Goal: Information Seeking & Learning: Learn about a topic

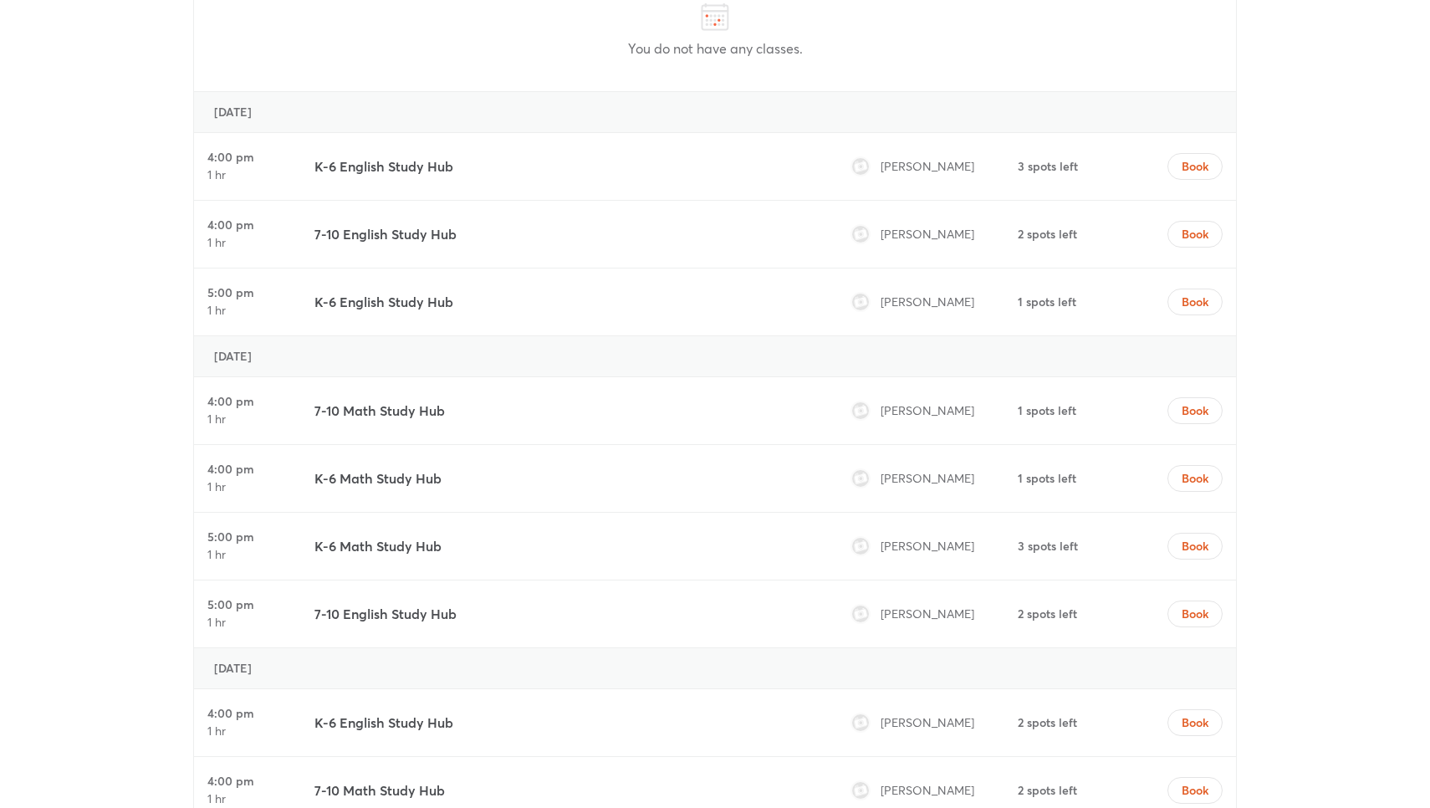
scroll to position [7142, 0]
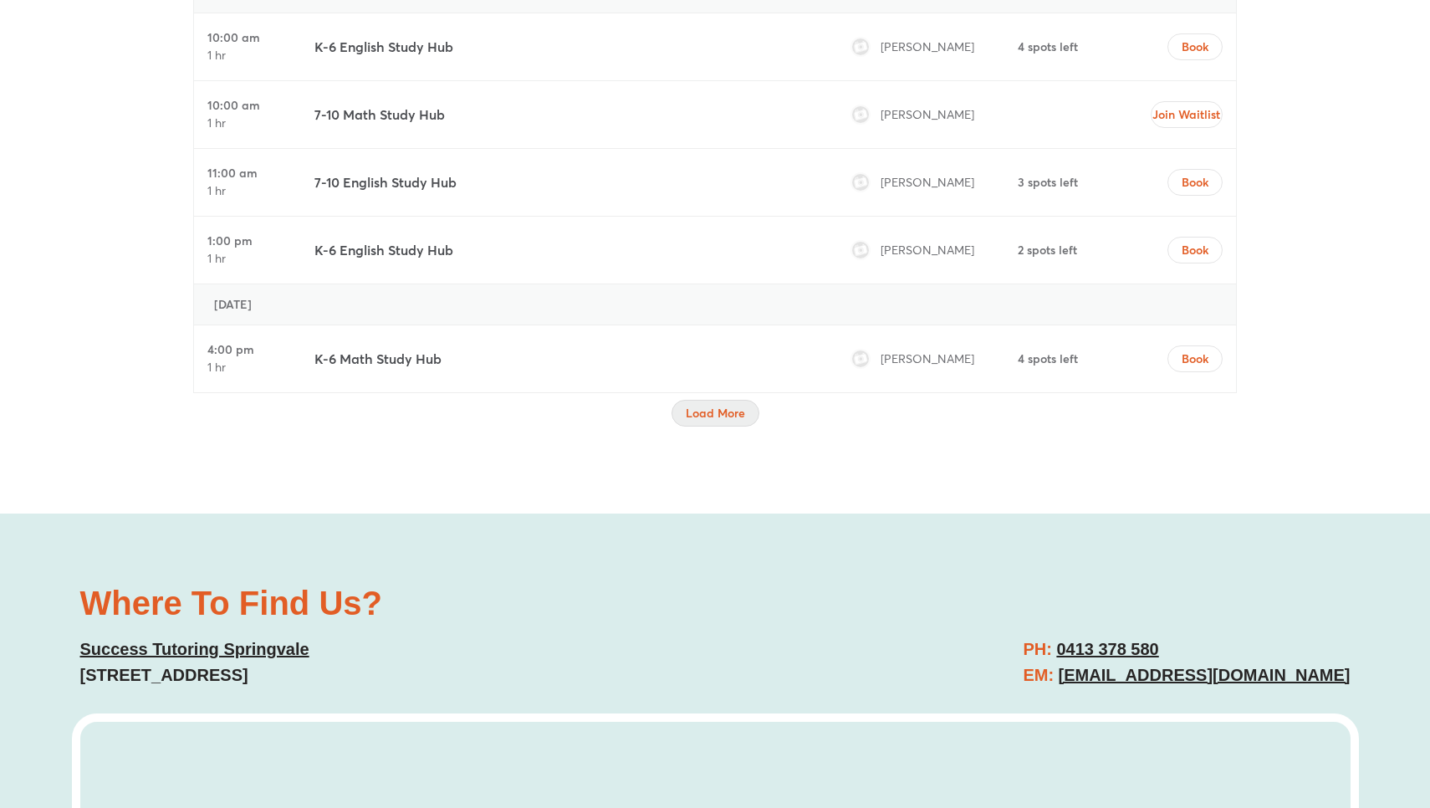
click at [718, 405] on span "Load More" at bounding box center [715, 413] width 59 height 17
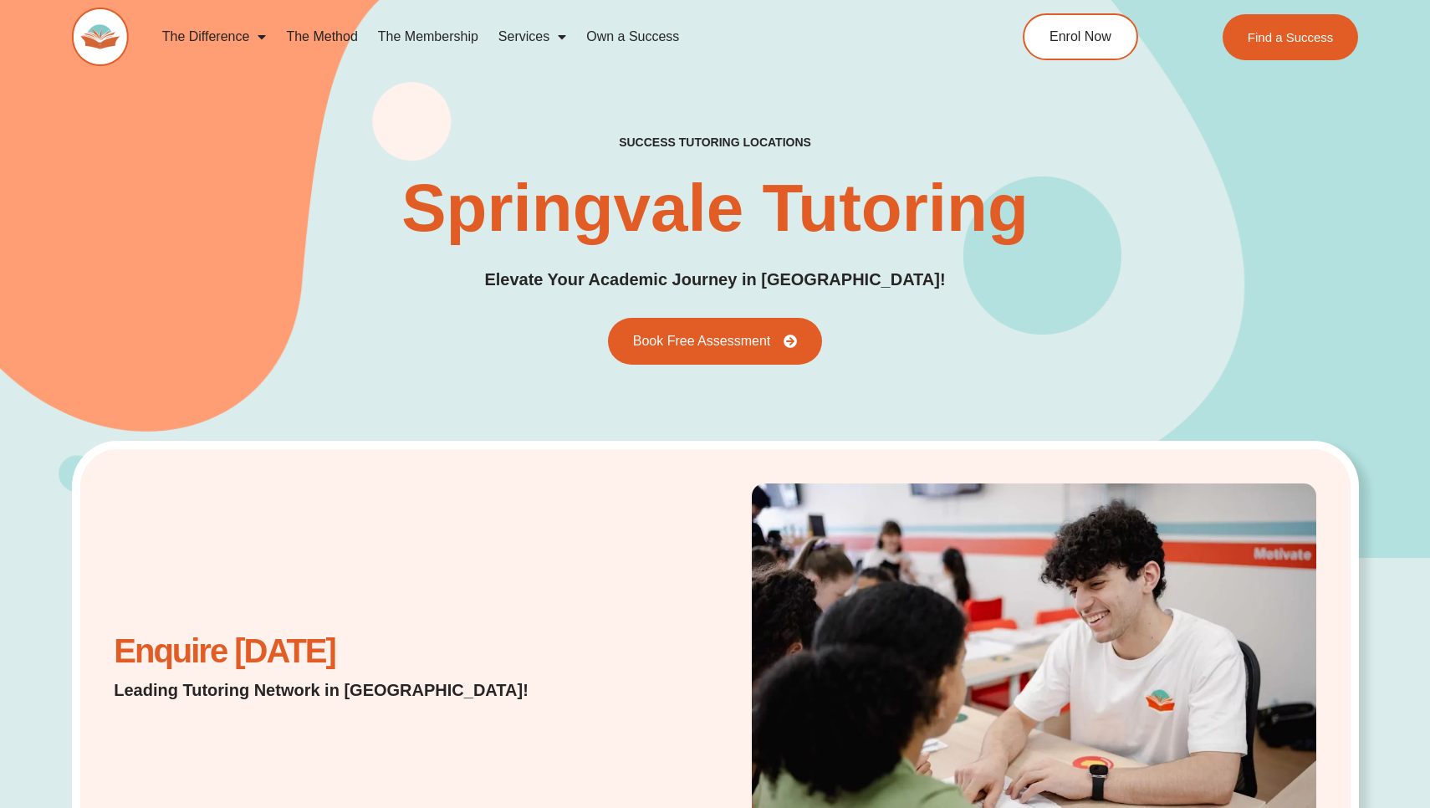
scroll to position [0, 0]
click at [107, 50] on img at bounding box center [100, 37] width 57 height 59
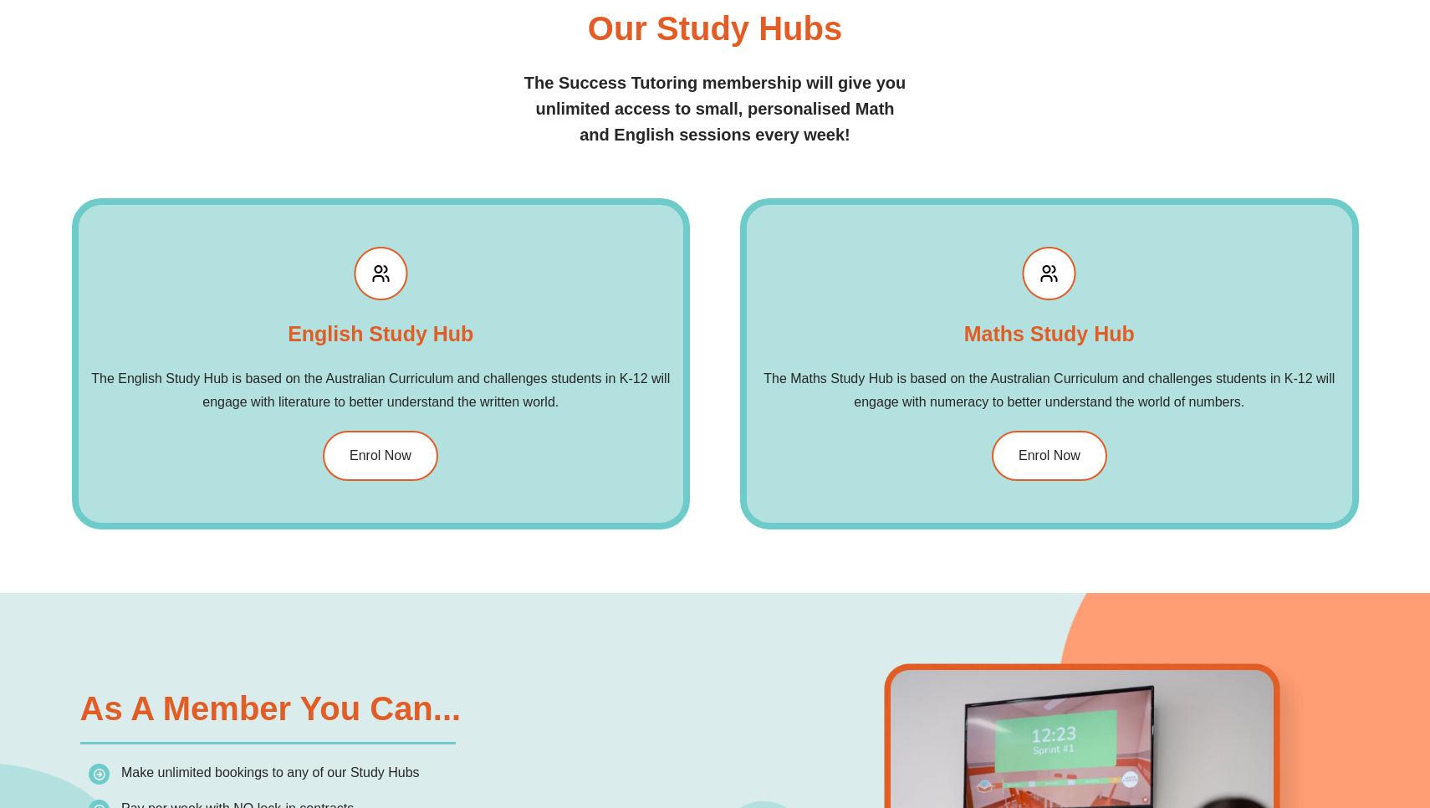
scroll to position [1986, 0]
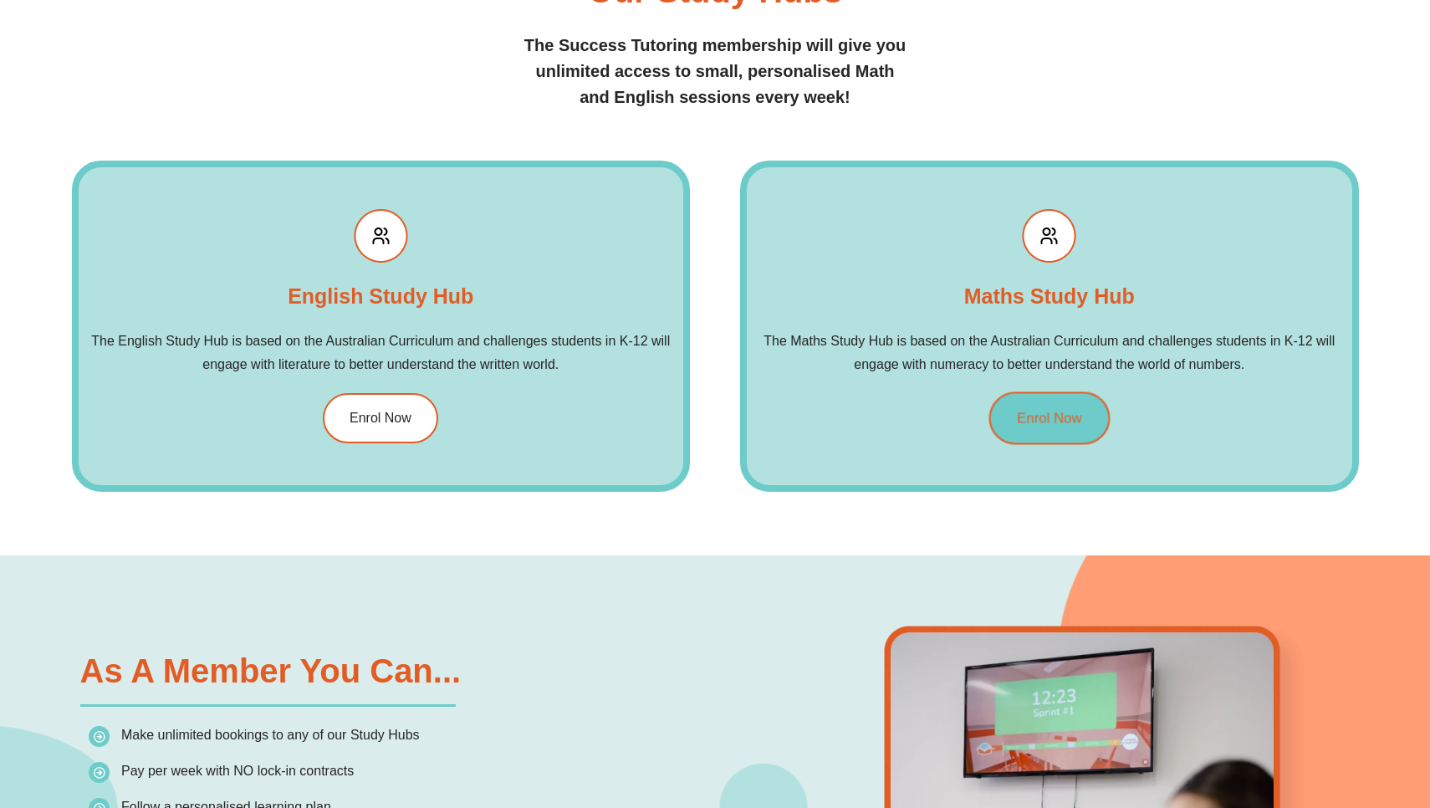
click at [1016, 428] on link "Enrol Now" at bounding box center [1048, 417] width 121 height 53
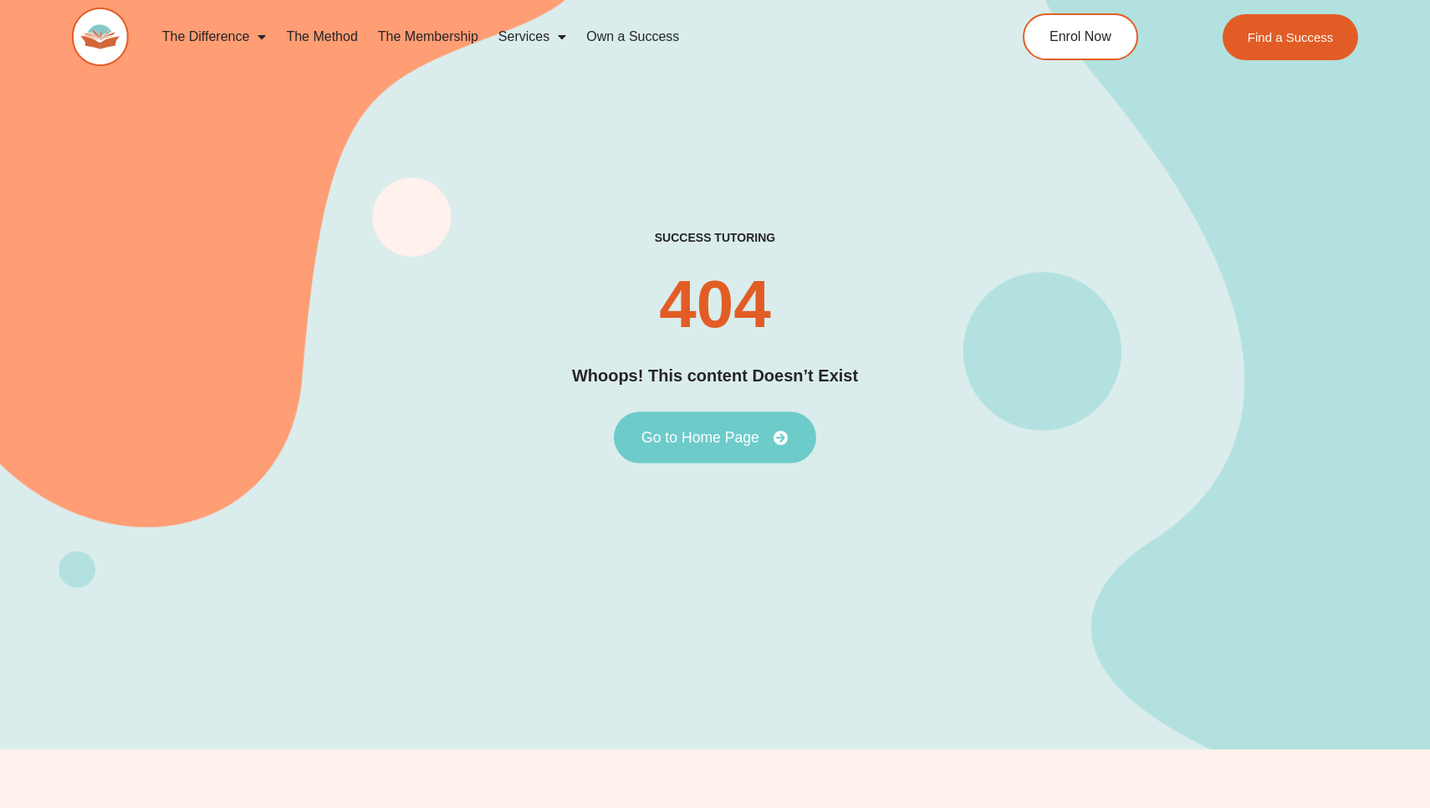
click at [779, 446] on link "Go to Home Page" at bounding box center [715, 437] width 202 height 52
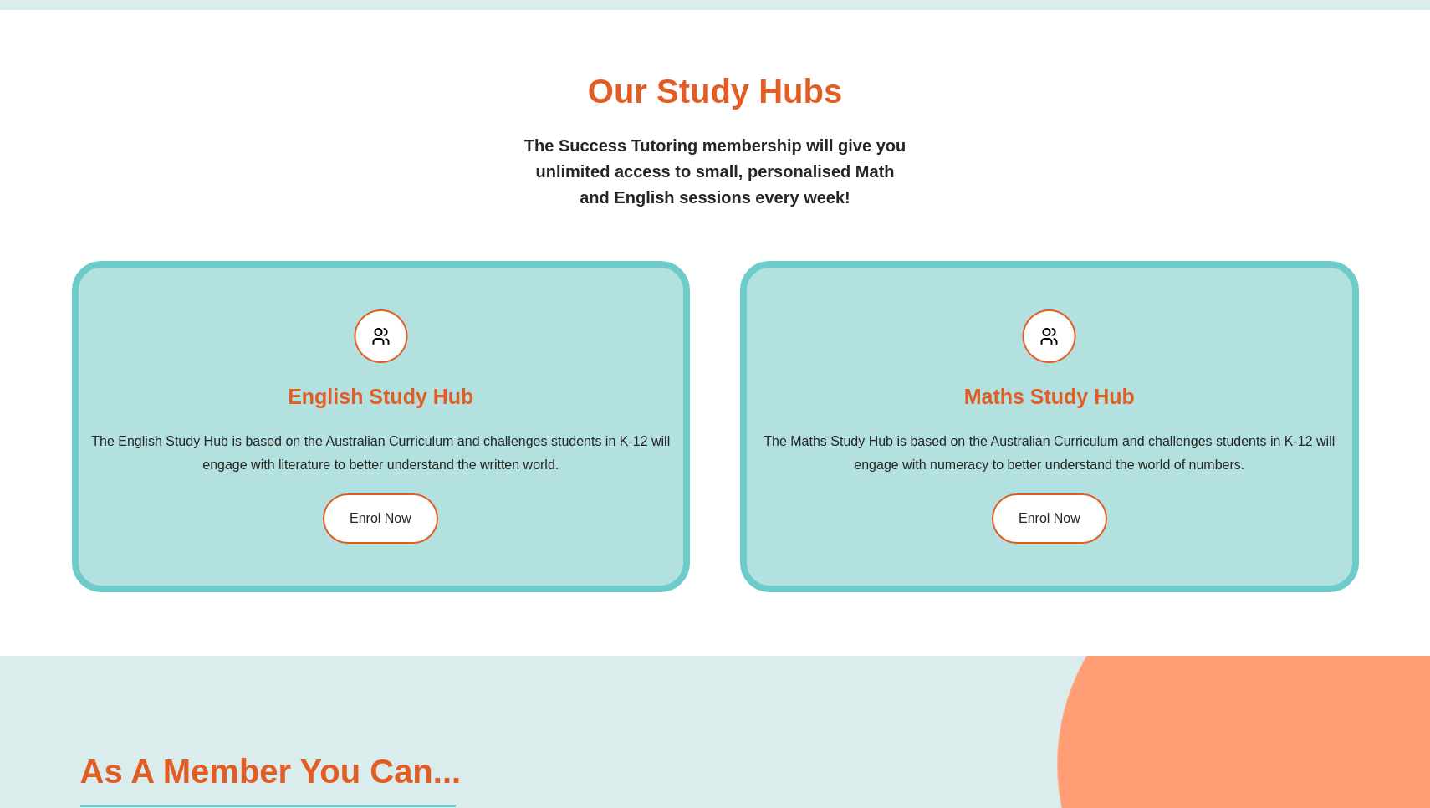
scroll to position [1976, 0]
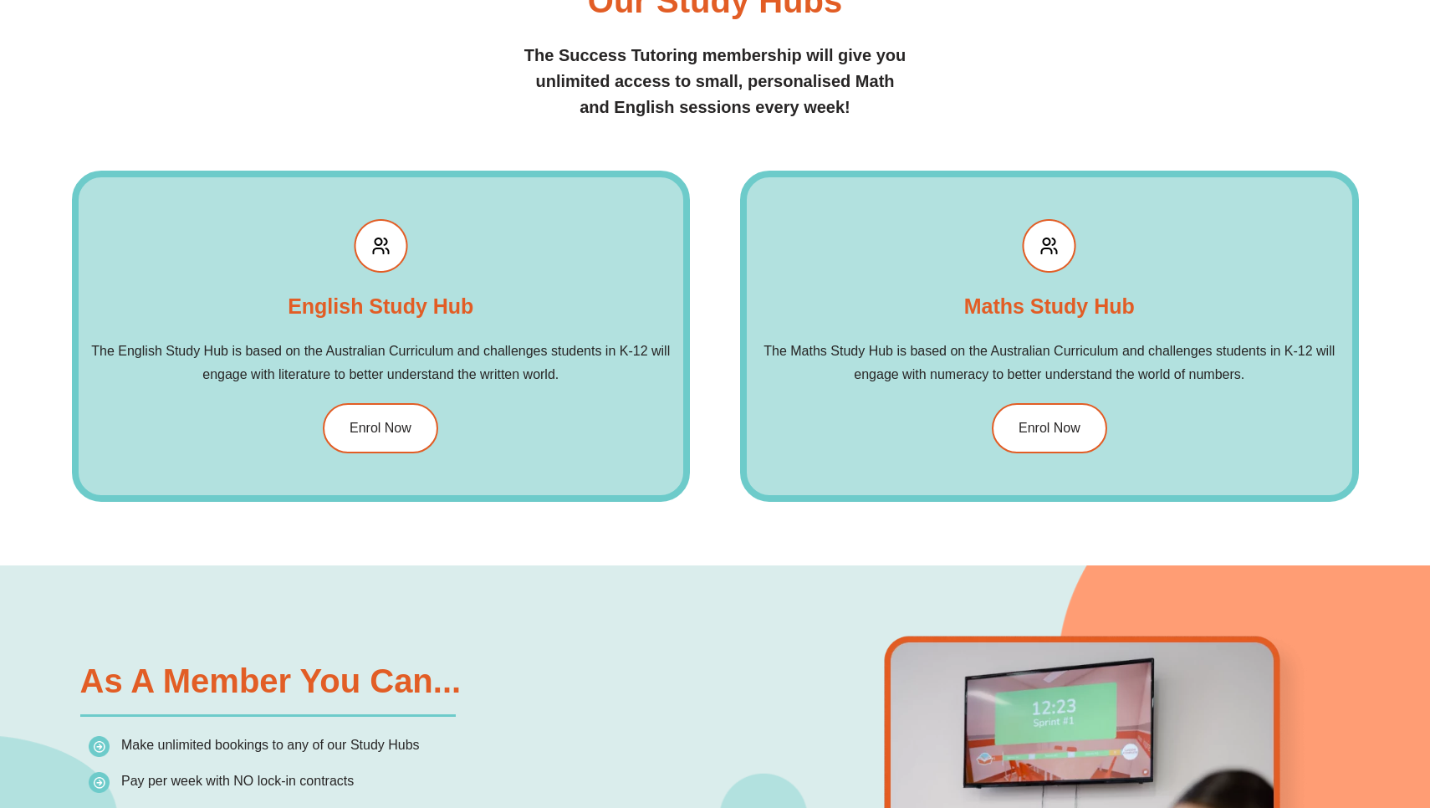
click at [446, 445] on div "English Study Hub The English Study Hub is based on the Australian Curriculum a…" at bounding box center [381, 336] width 619 height 331
click at [385, 431] on span "Enrol Now" at bounding box center [380, 428] width 65 height 14
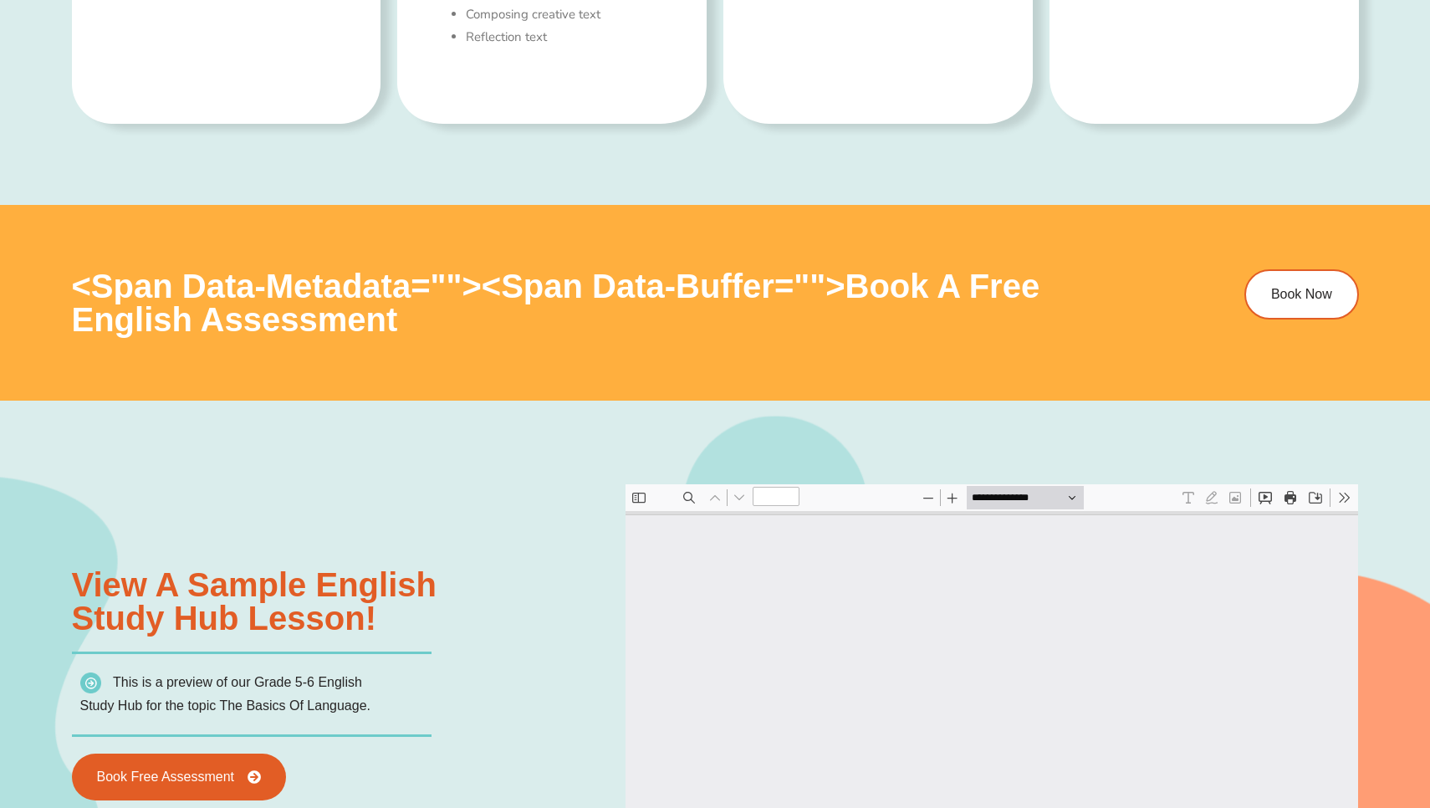
scroll to position [1292, 0]
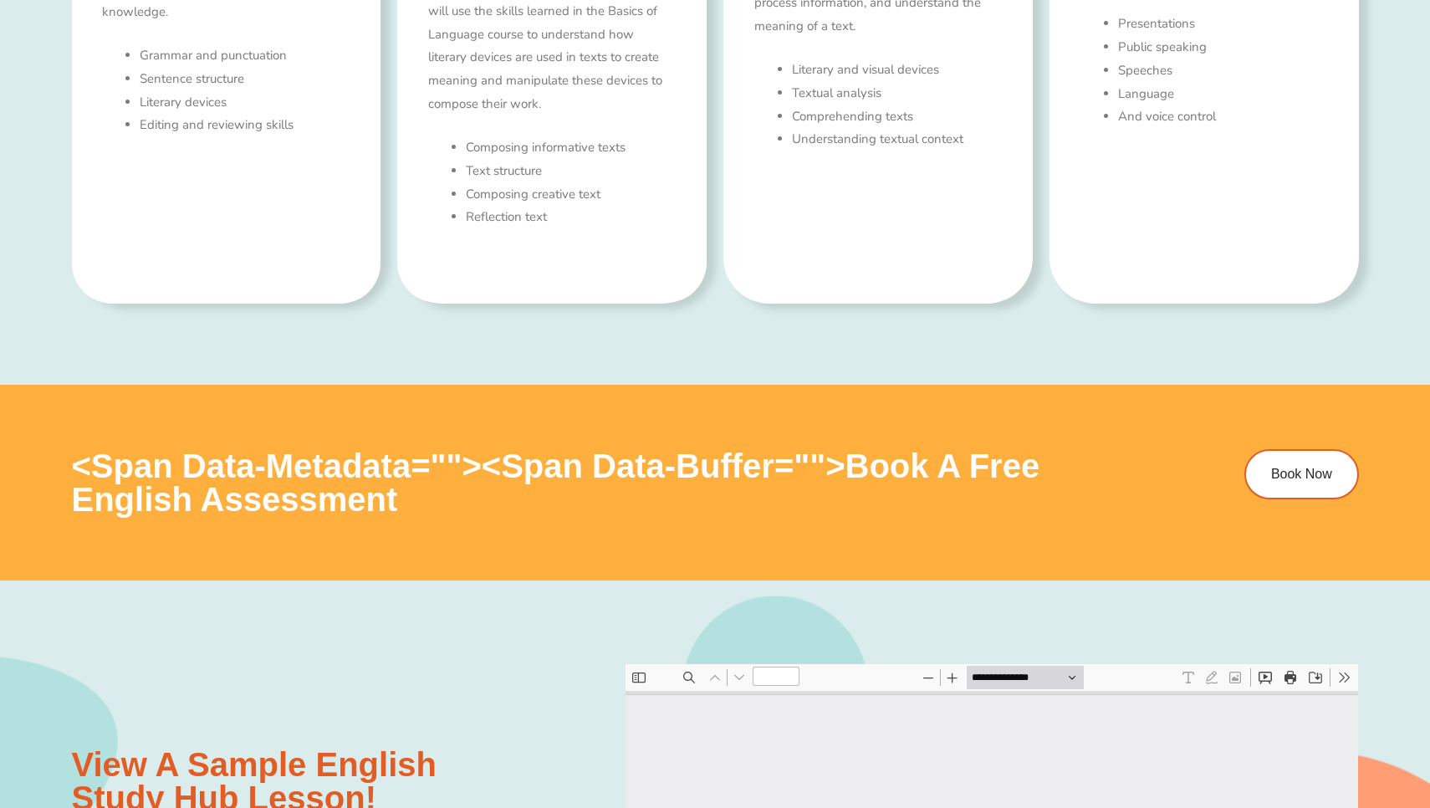
type input "*"
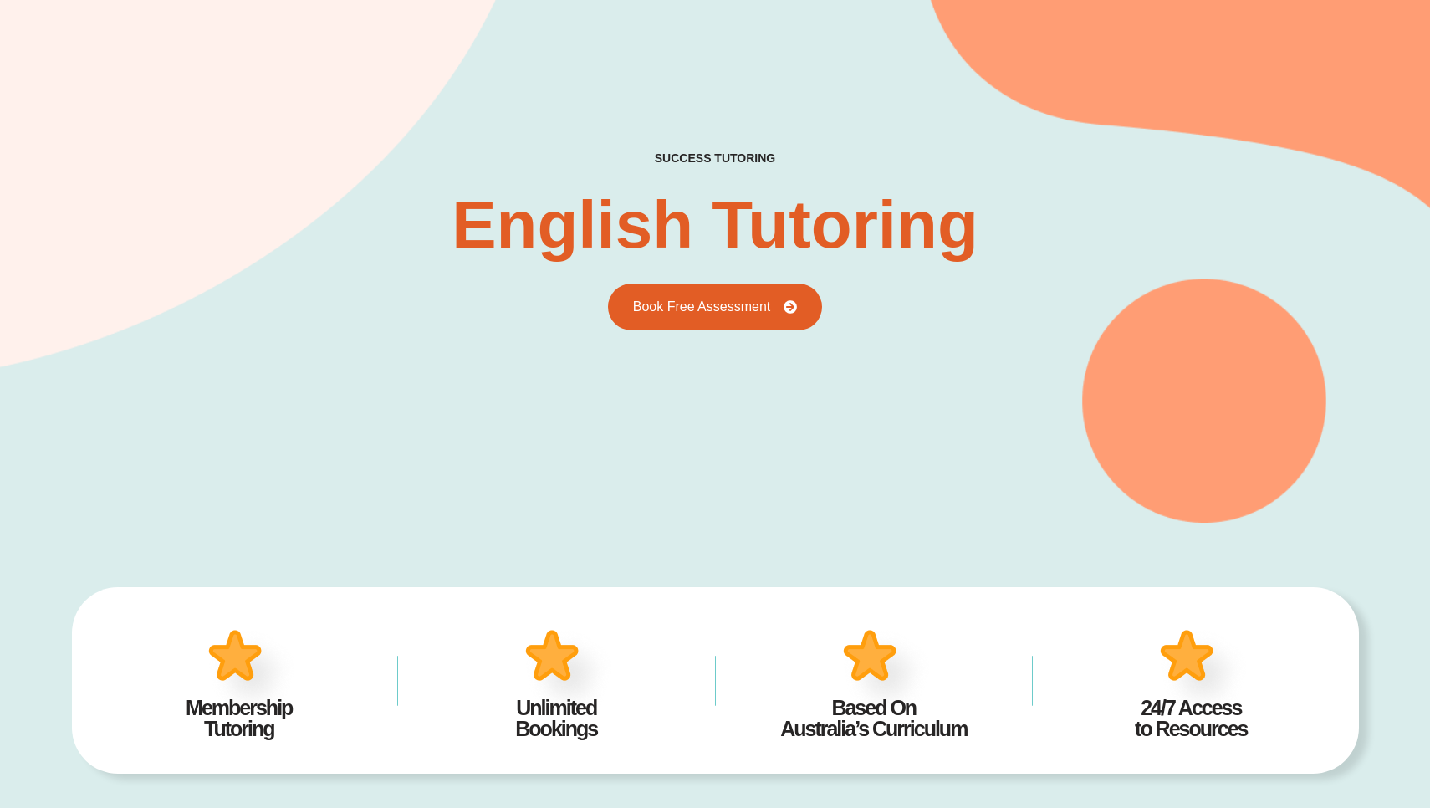
scroll to position [127, 0]
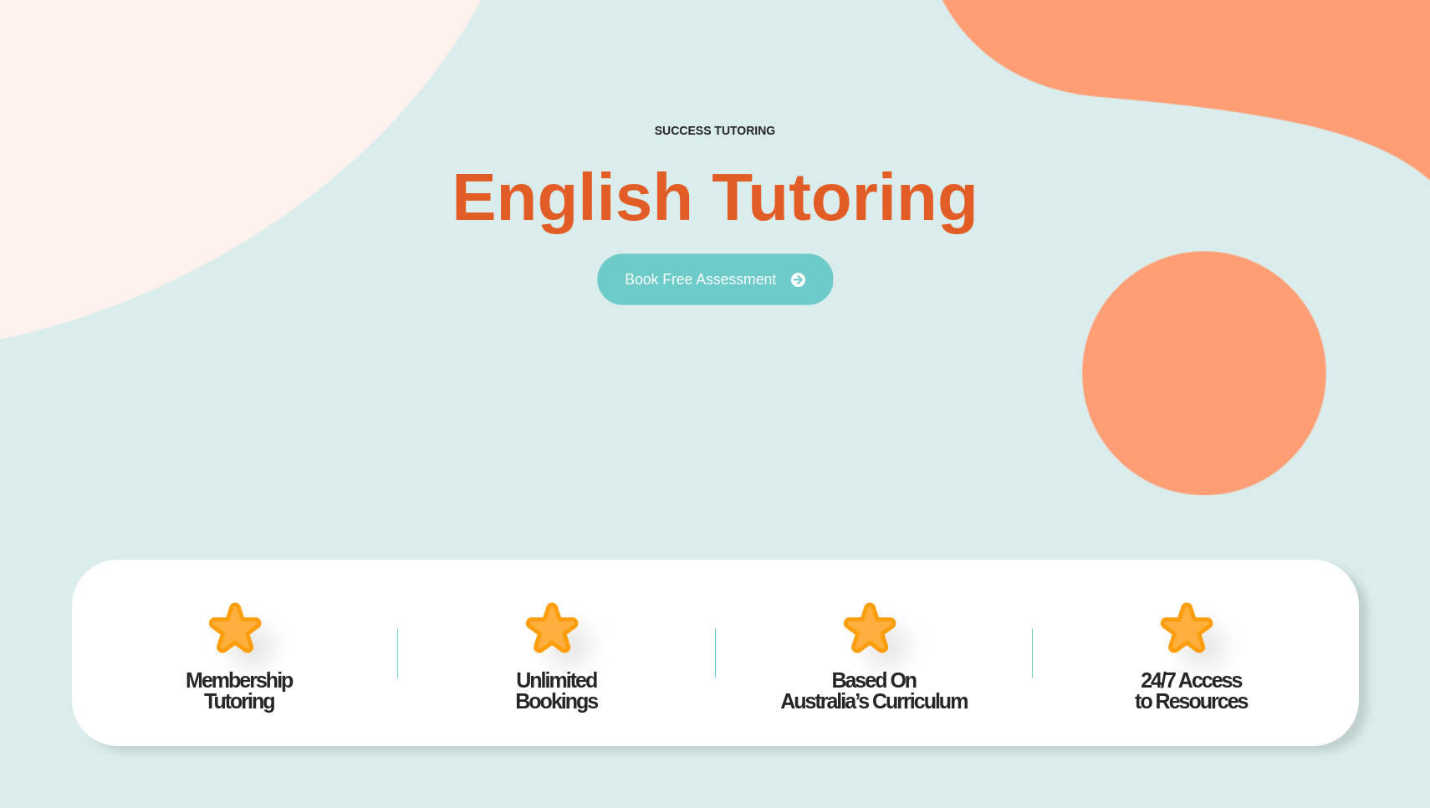
click at [726, 275] on span "Book Free Assessment" at bounding box center [699, 279] width 151 height 15
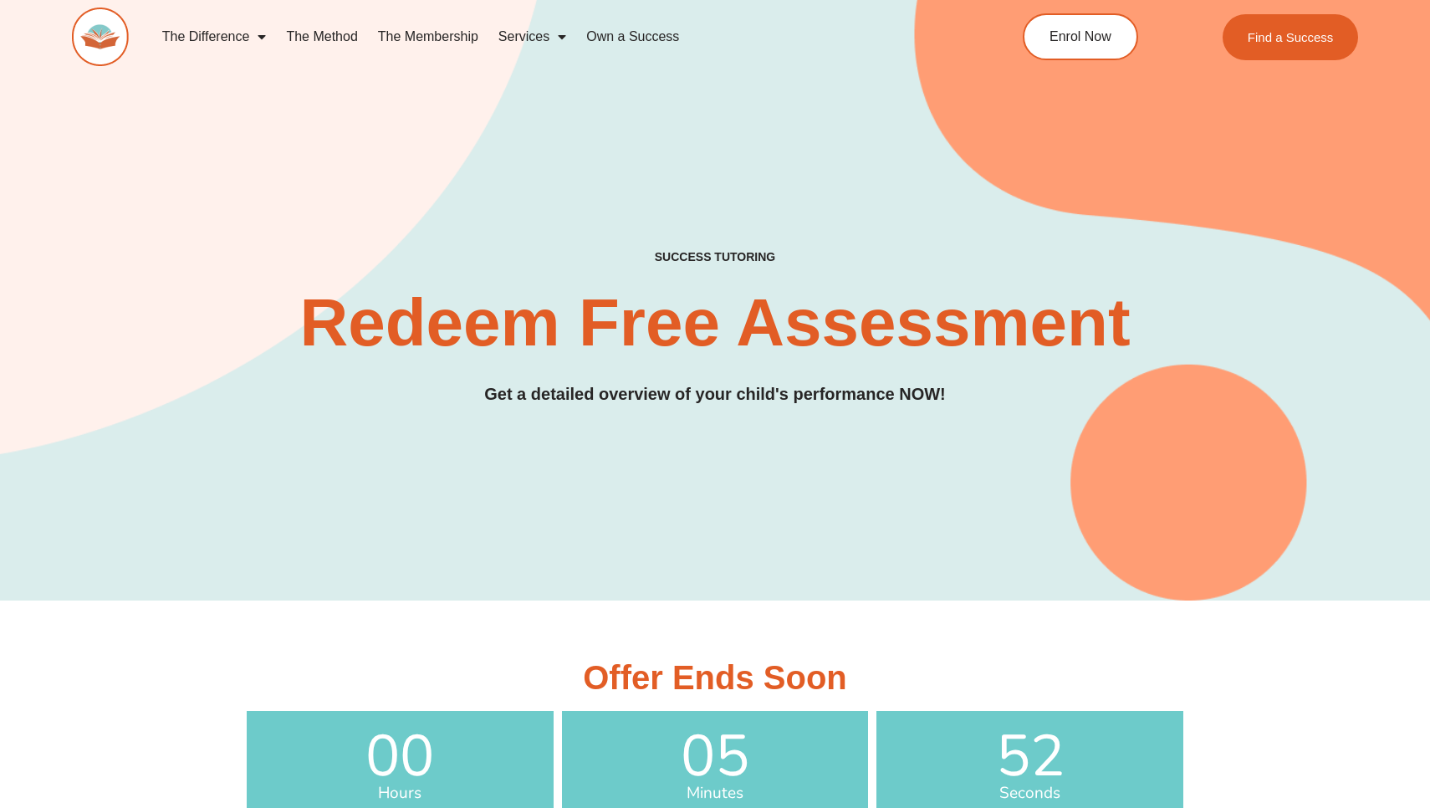
click at [406, 43] on link "The Membership" at bounding box center [428, 37] width 120 height 38
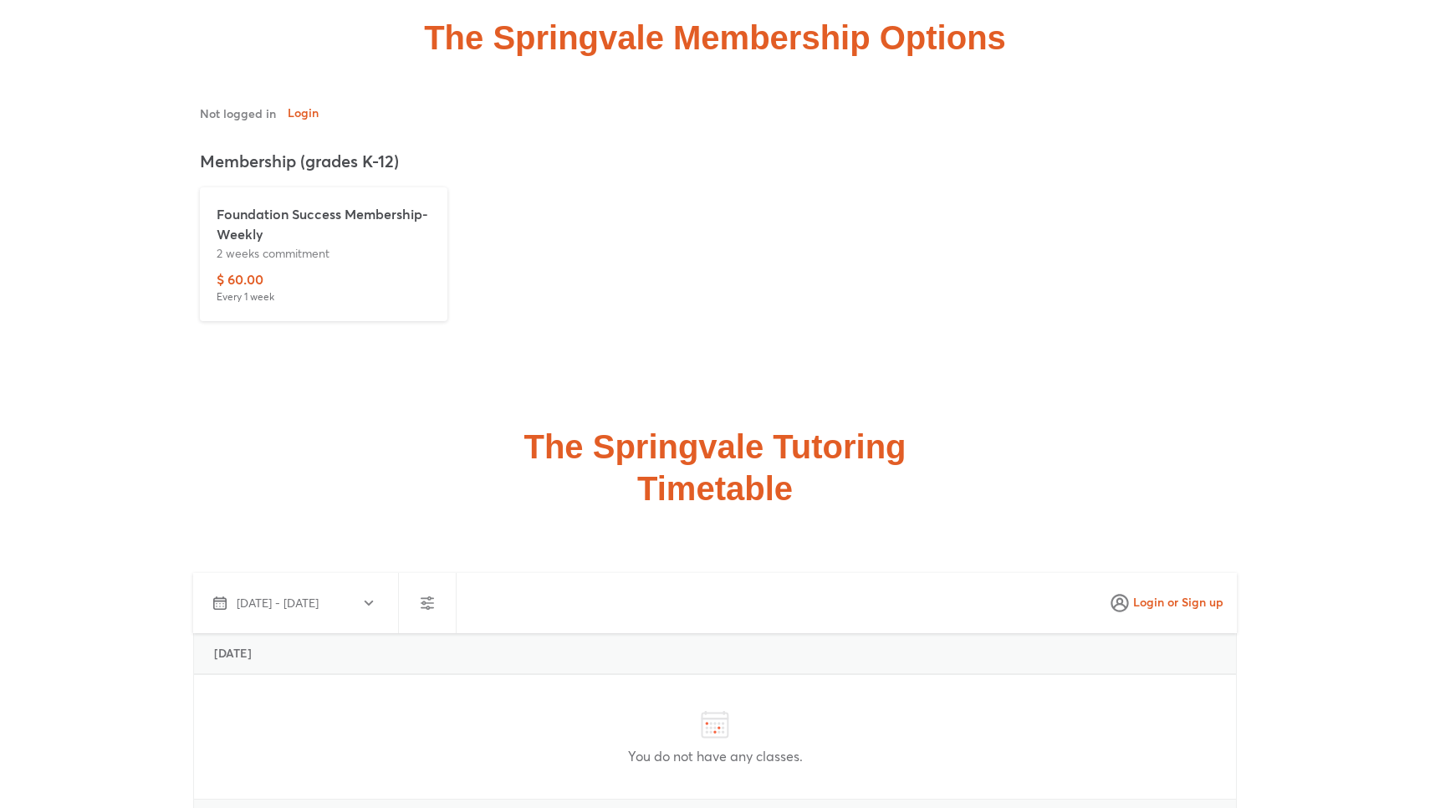
scroll to position [5480, 0]
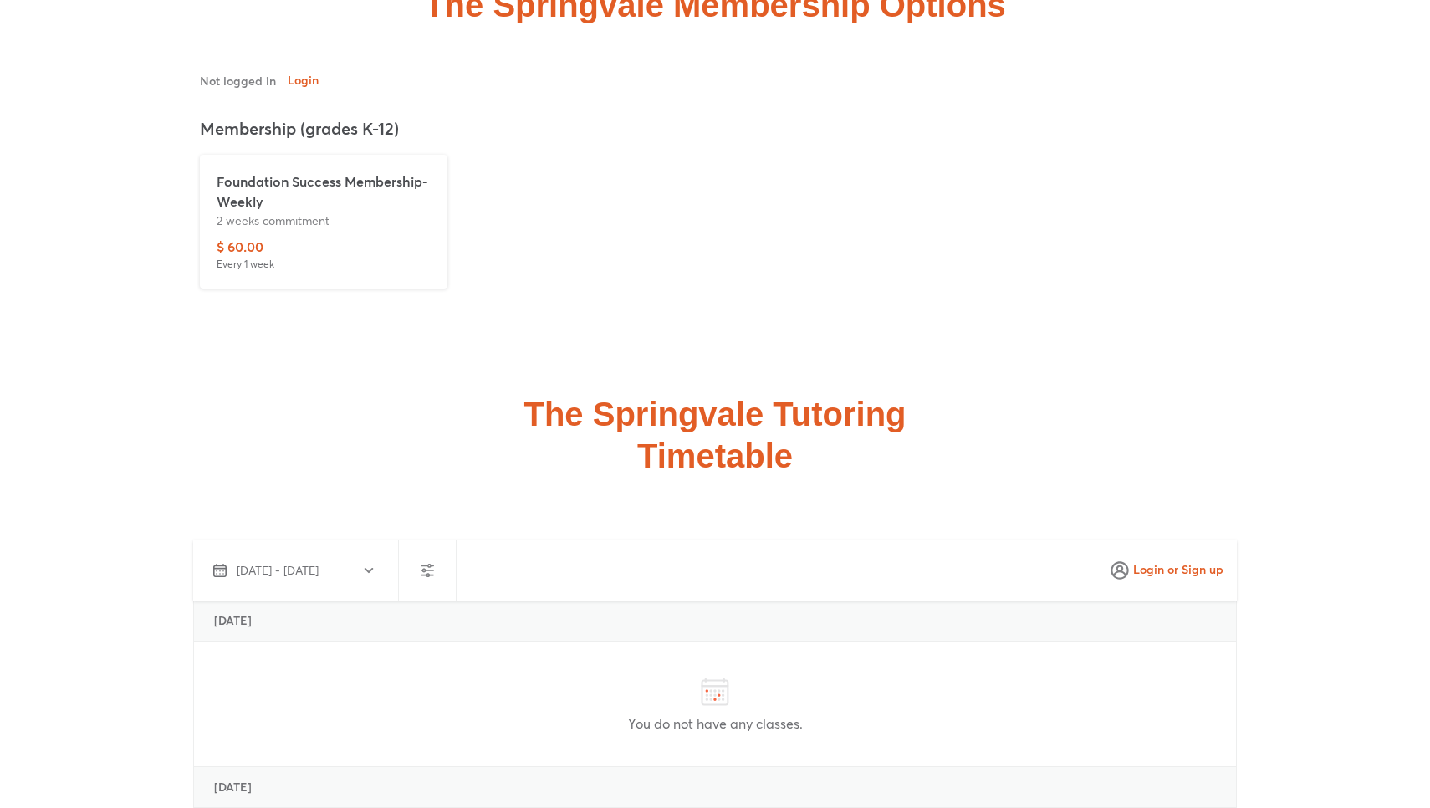
click at [309, 237] on div "$ 60.00 Every 1 week" at bounding box center [324, 254] width 214 height 35
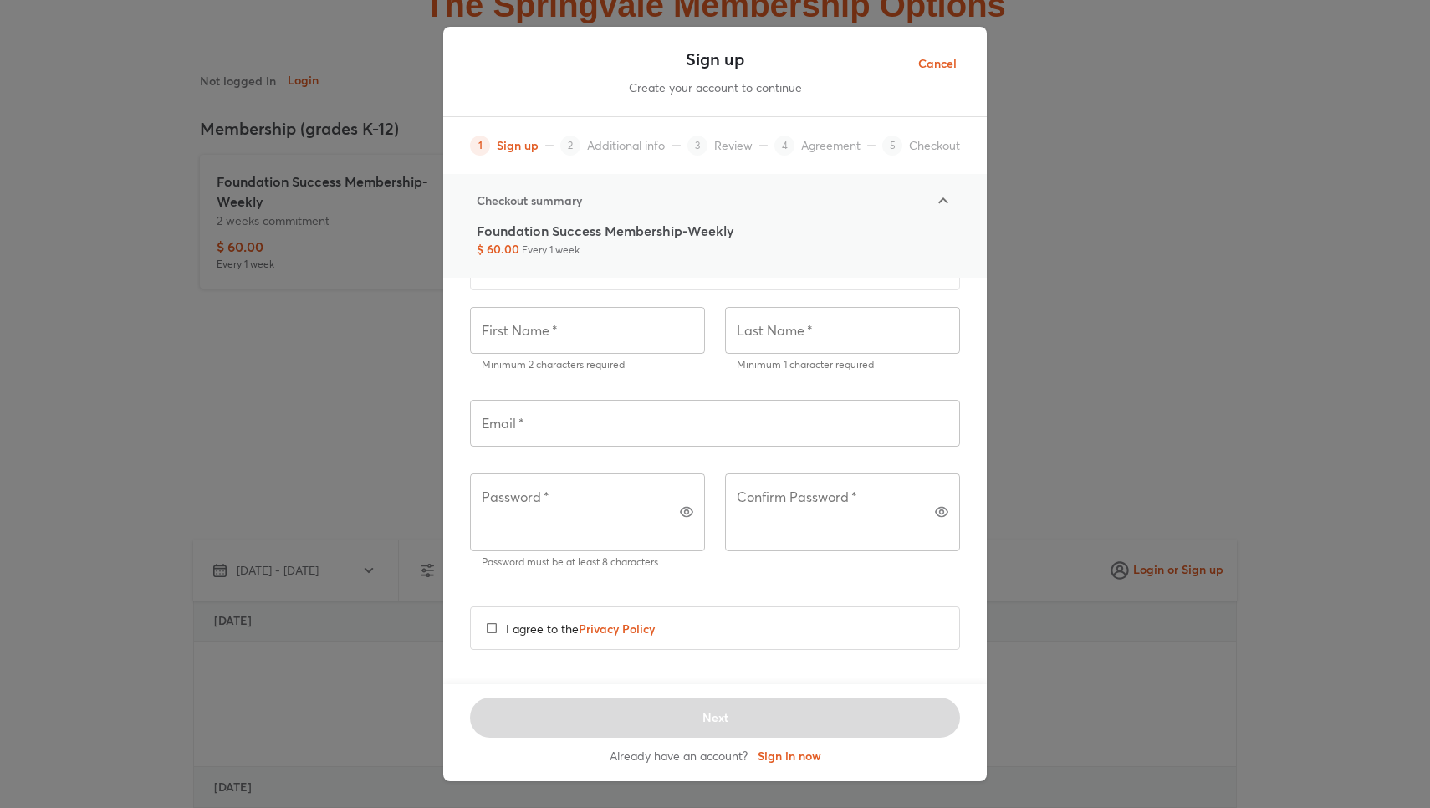
scroll to position [68, 0]
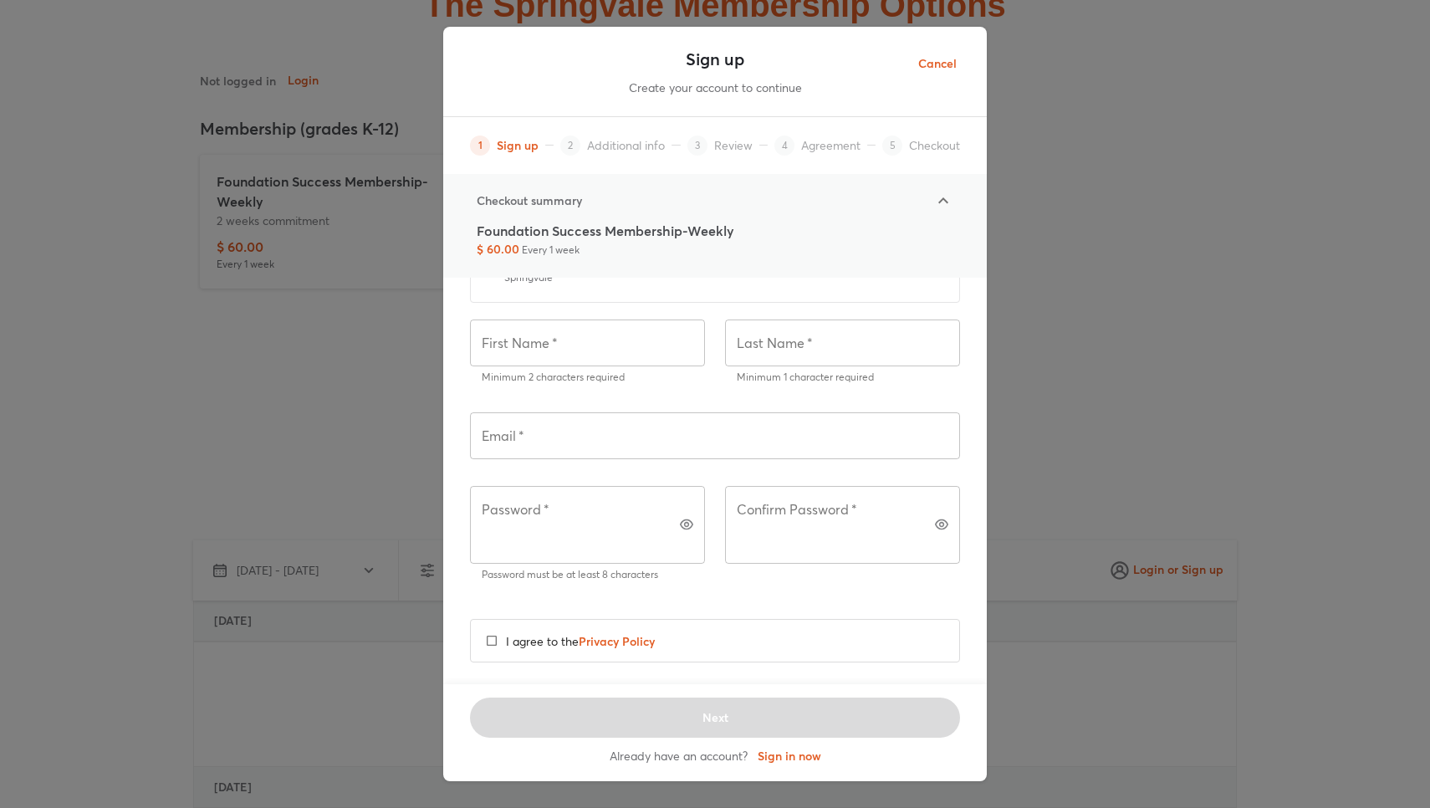
click at [920, 59] on span "Cancel" at bounding box center [937, 64] width 38 height 21
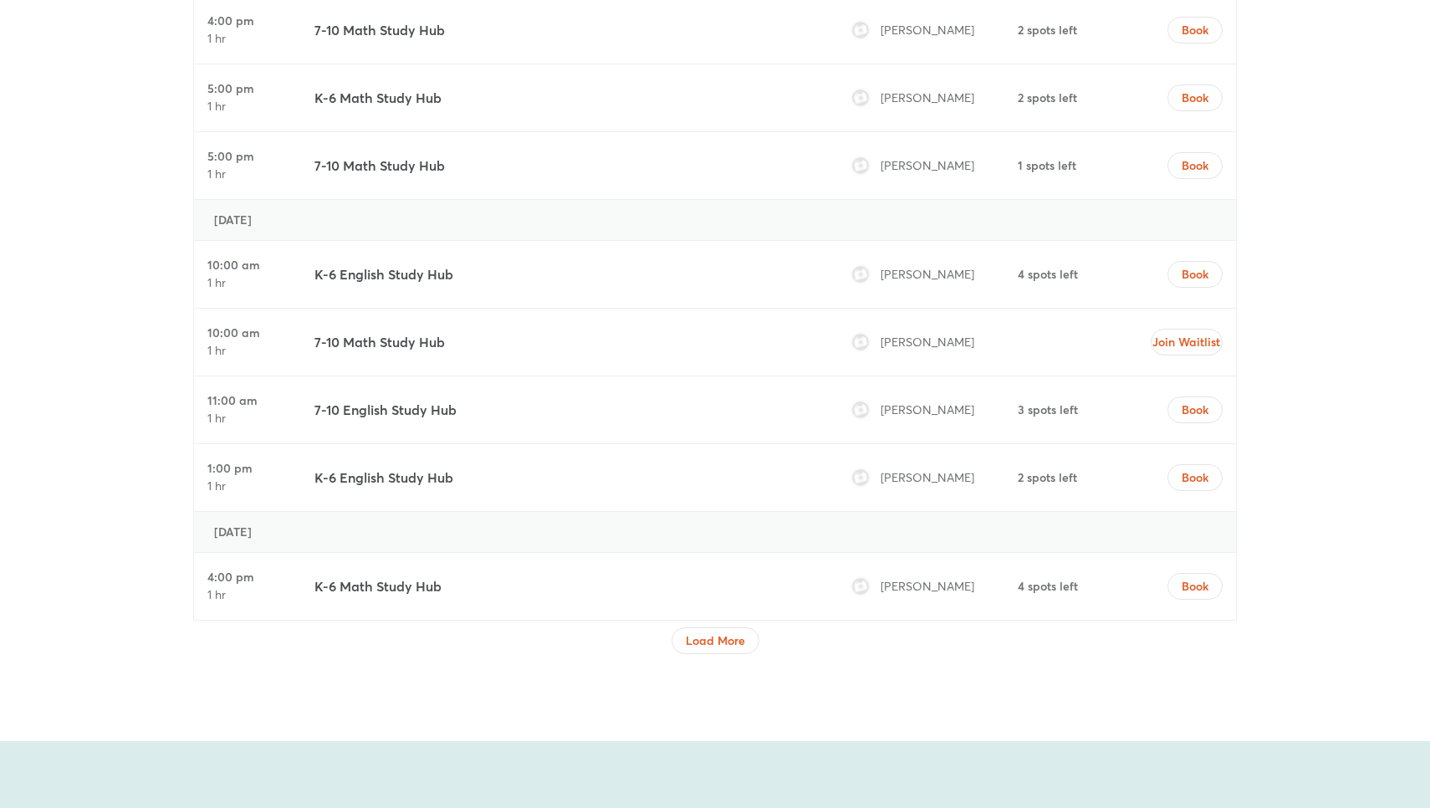
scroll to position [6940, 0]
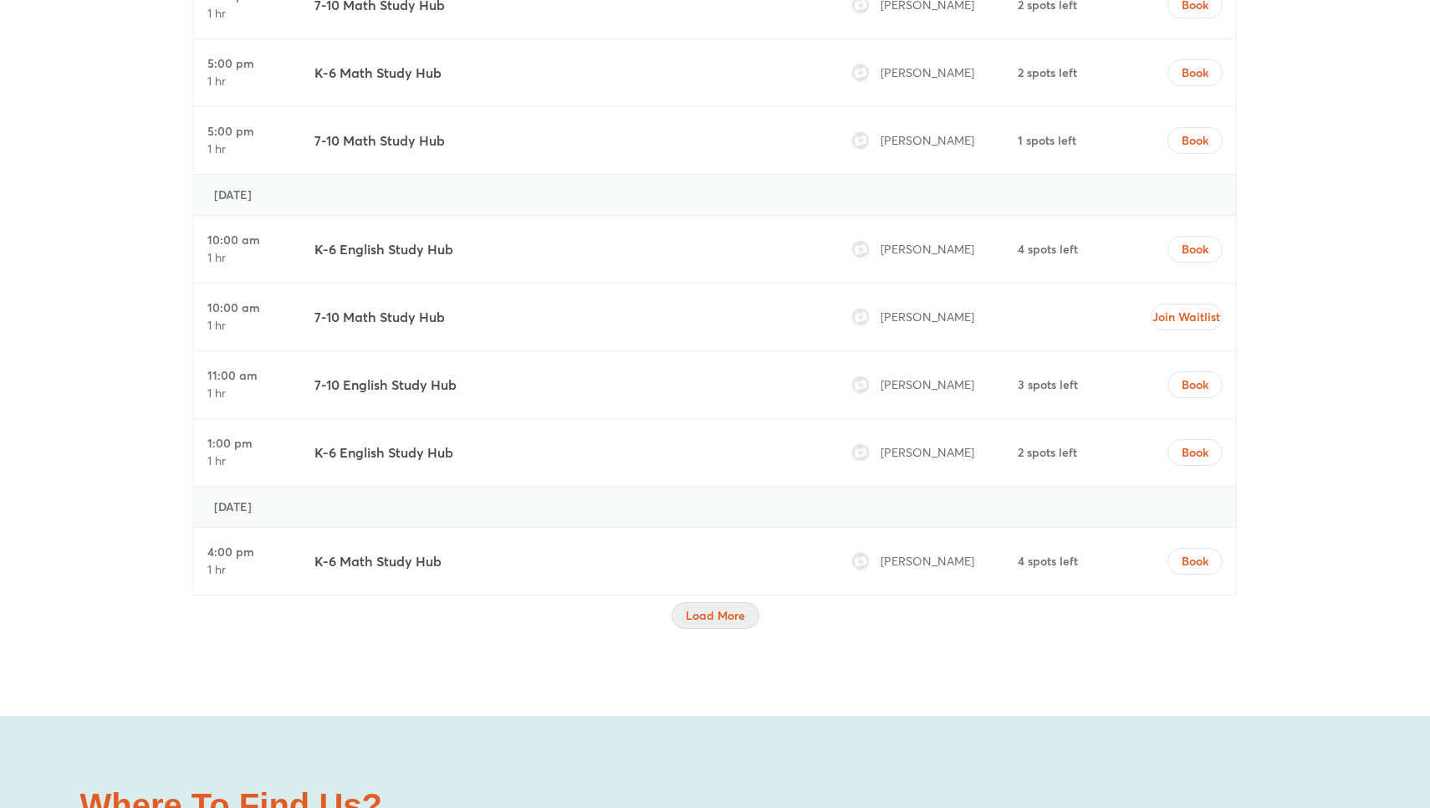
click at [706, 607] on span "Load More" at bounding box center [715, 615] width 59 height 17
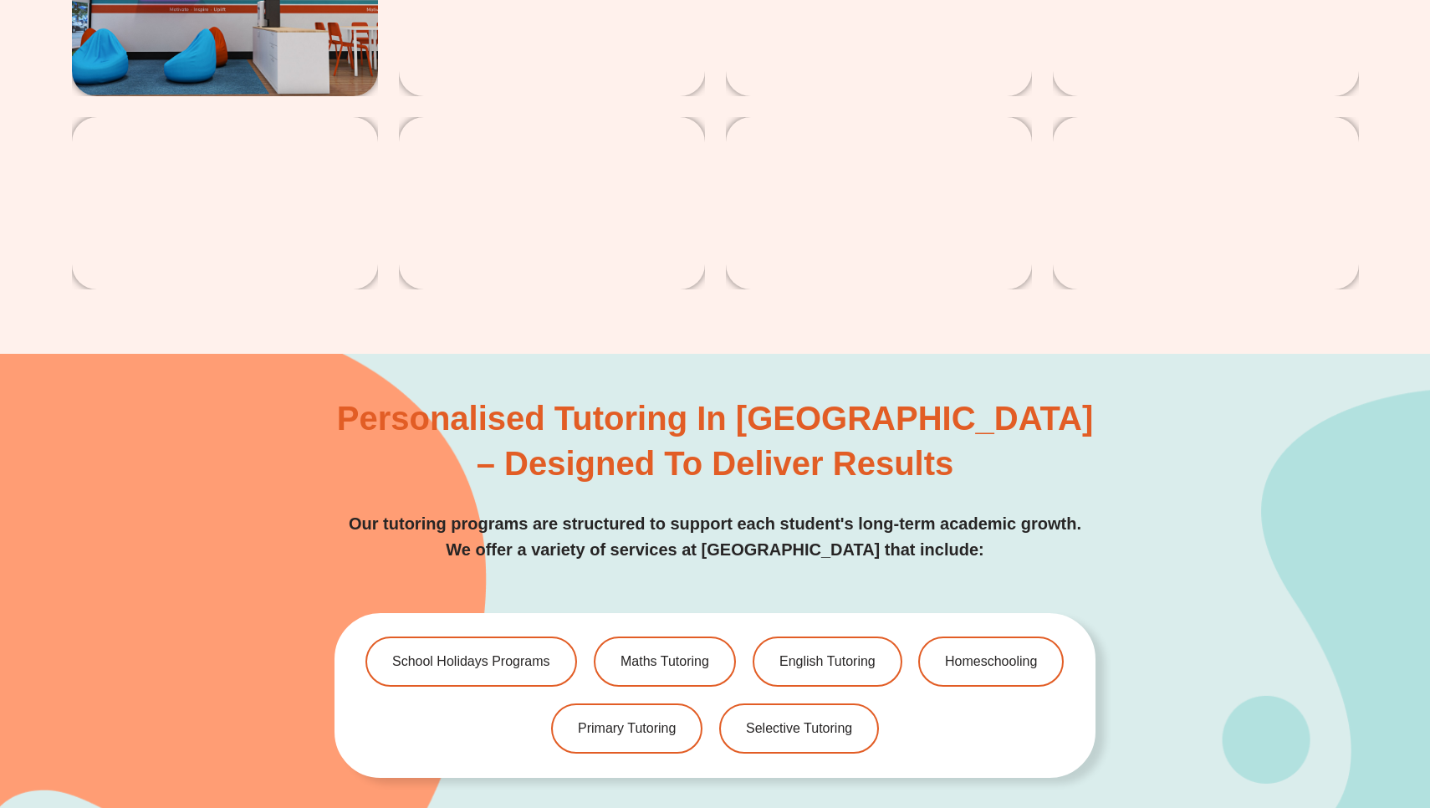
scroll to position [4149, 0]
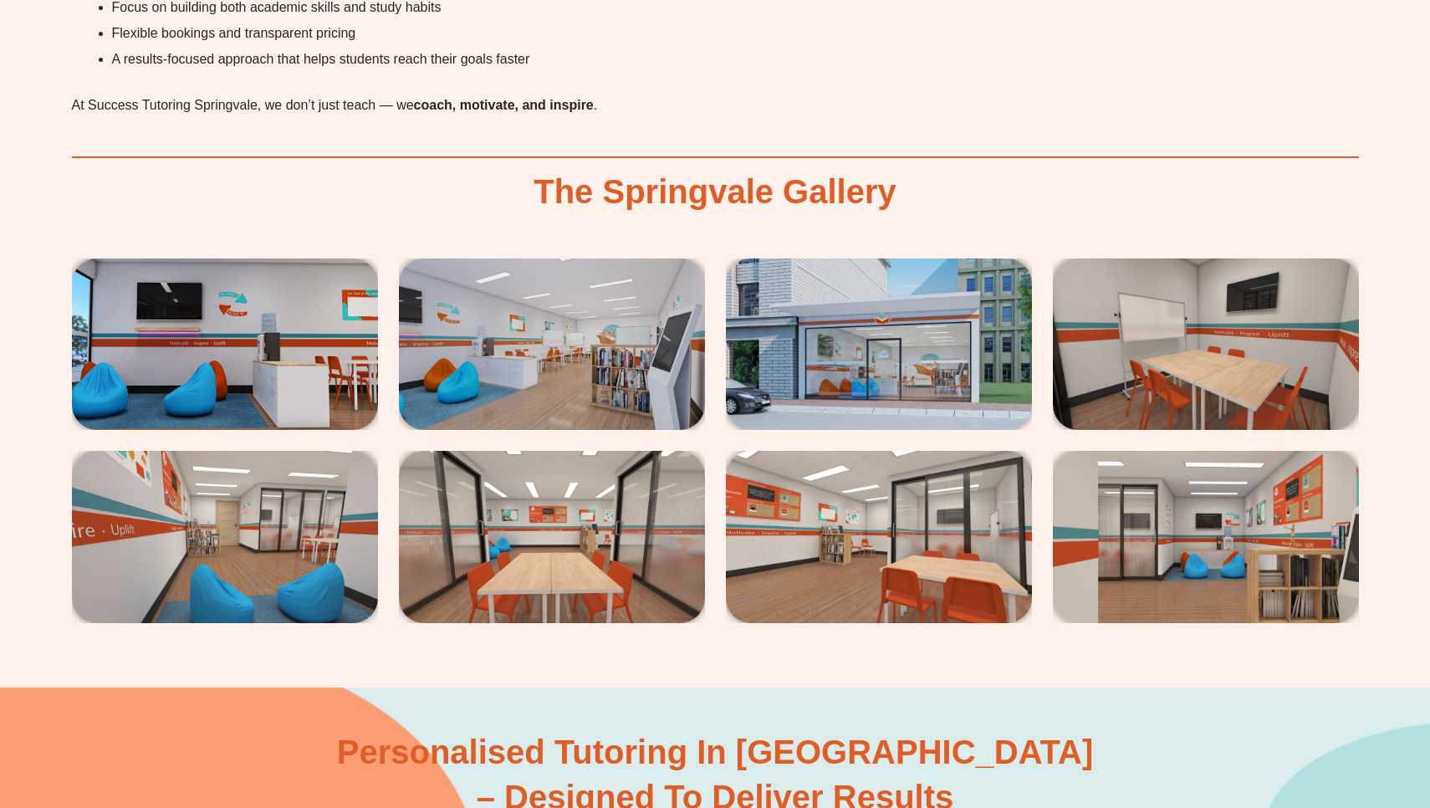
click at [895, 463] on img at bounding box center [879, 537] width 306 height 172
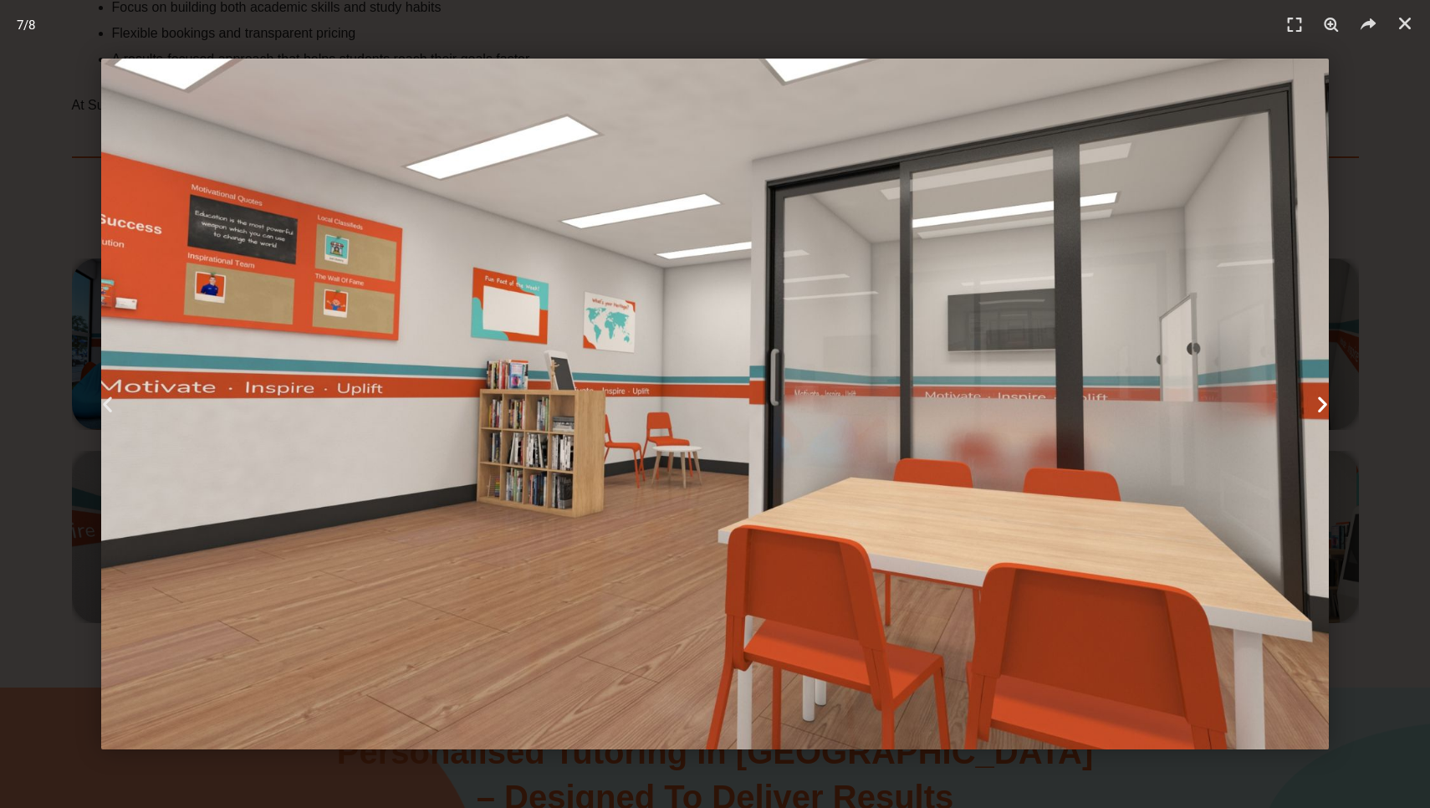
click at [1353, 499] on div "Next" at bounding box center [1323, 404] width 215 height 808
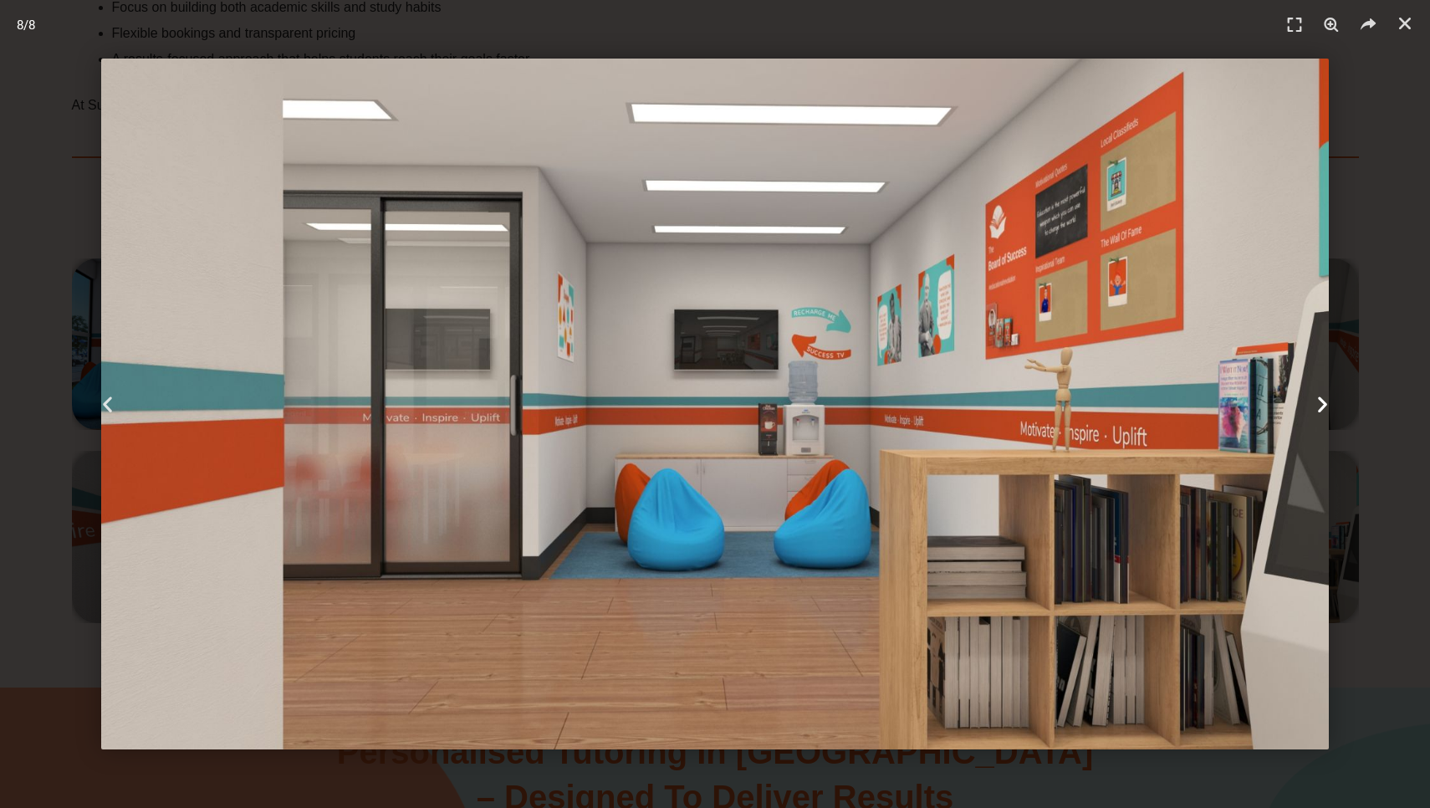
click at [1357, 277] on div "Next" at bounding box center [1323, 404] width 215 height 808
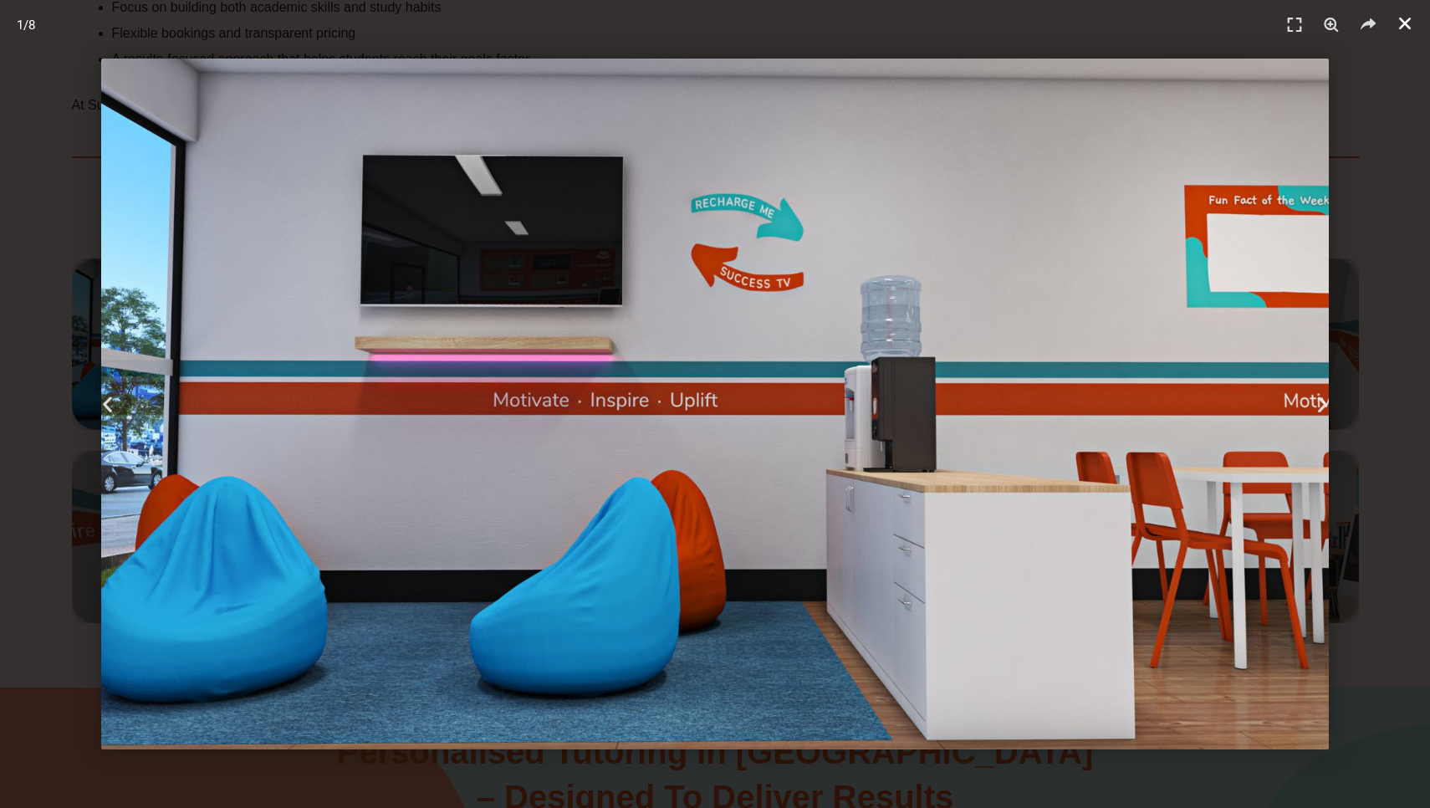
click at [1400, 24] on icon "Close (Esc)" at bounding box center [1404, 23] width 17 height 17
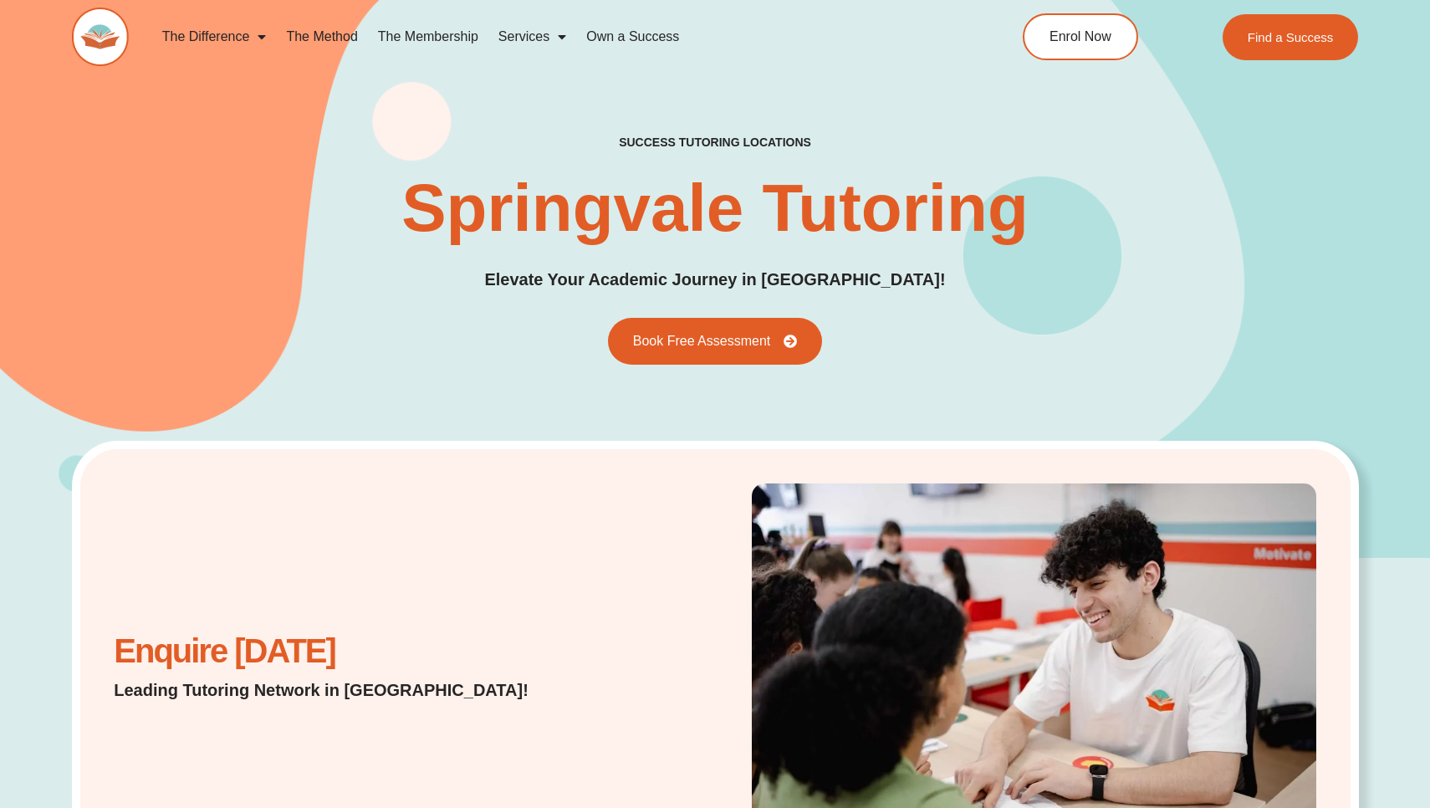
scroll to position [0, 0]
click at [301, 692] on p "Leading Tutoring Network in Australia!" at bounding box center [332, 689] width 437 height 23
click at [635, 30] on link "Own a Success" at bounding box center [632, 37] width 113 height 38
